Goal: Find specific page/section: Find specific page/section

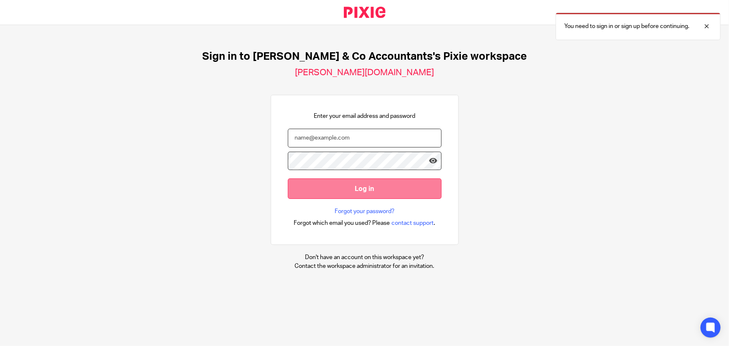
type input "hashem.a@samandcoaccountants.co.uk"
click at [318, 188] on input "Log in" at bounding box center [365, 189] width 154 height 20
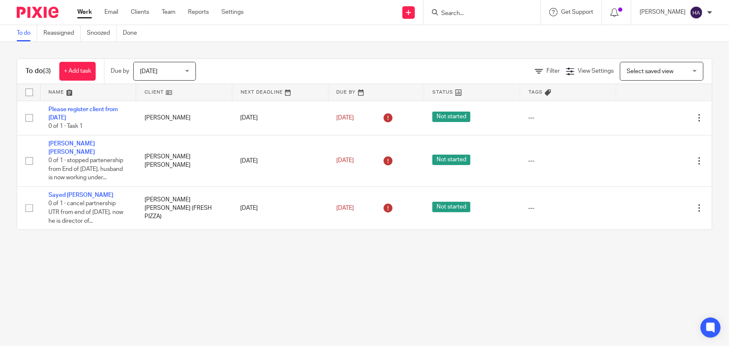
click at [471, 11] on input "Search" at bounding box center [478, 14] width 75 height 8
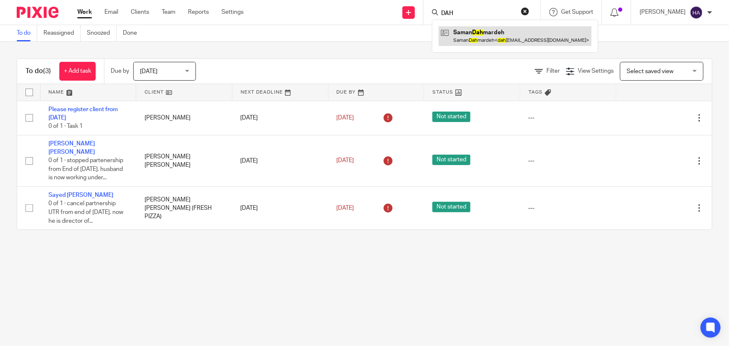
type input "DAH"
click at [483, 31] on link at bounding box center [515, 35] width 153 height 19
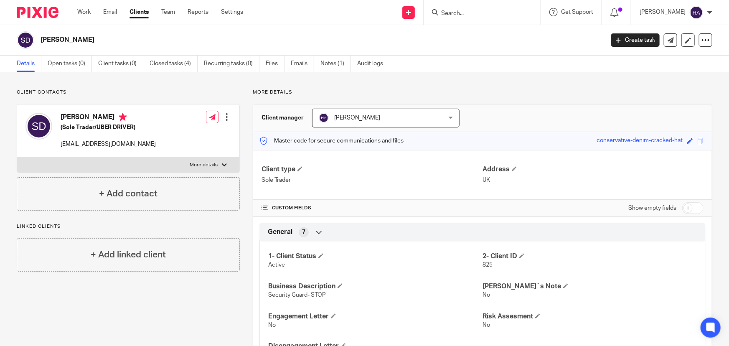
drag, startPoint x: 101, startPoint y: 38, endPoint x: 65, endPoint y: 38, distance: 36.0
click at [65, 38] on h2 "[PERSON_NAME]" at bounding box center [264, 40] width 447 height 9
copy h2 "Dahmardeh"
